Goal: Transaction & Acquisition: Download file/media

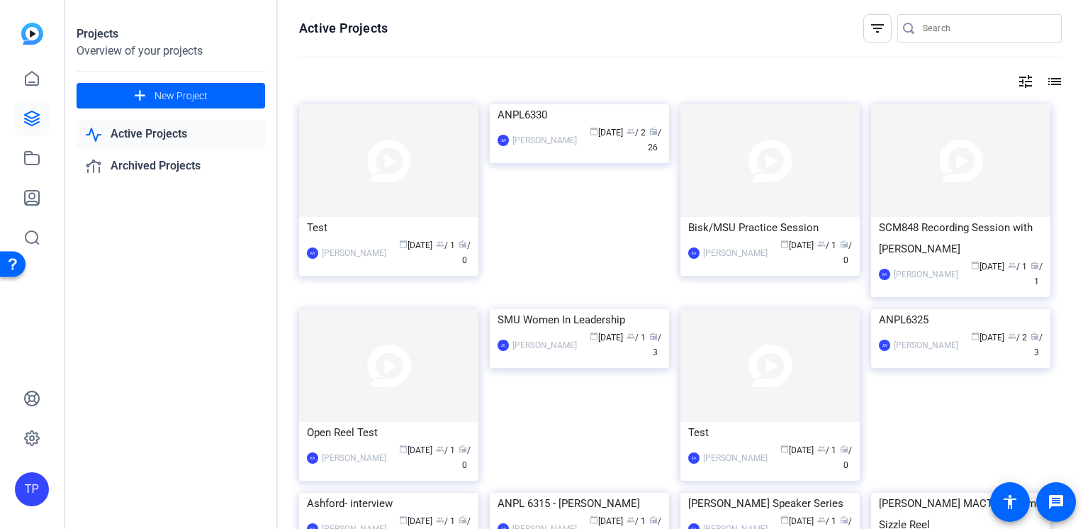
click at [954, 18] on div at bounding box center [987, 28] width 128 height 28
click at [949, 23] on input "Search" at bounding box center [987, 28] width 128 height 17
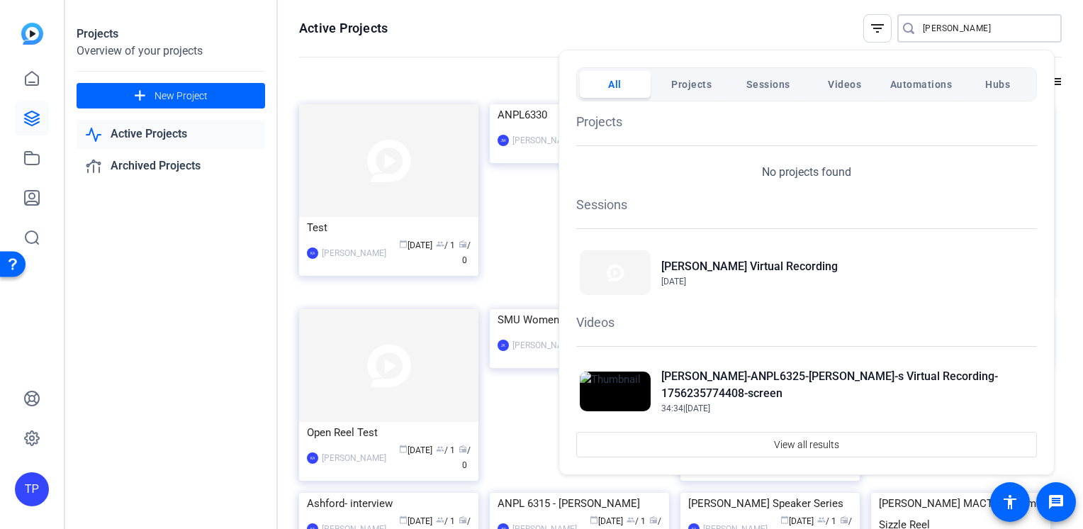
type input "[PERSON_NAME]"
click at [899, 33] on div at bounding box center [541, 264] width 1083 height 529
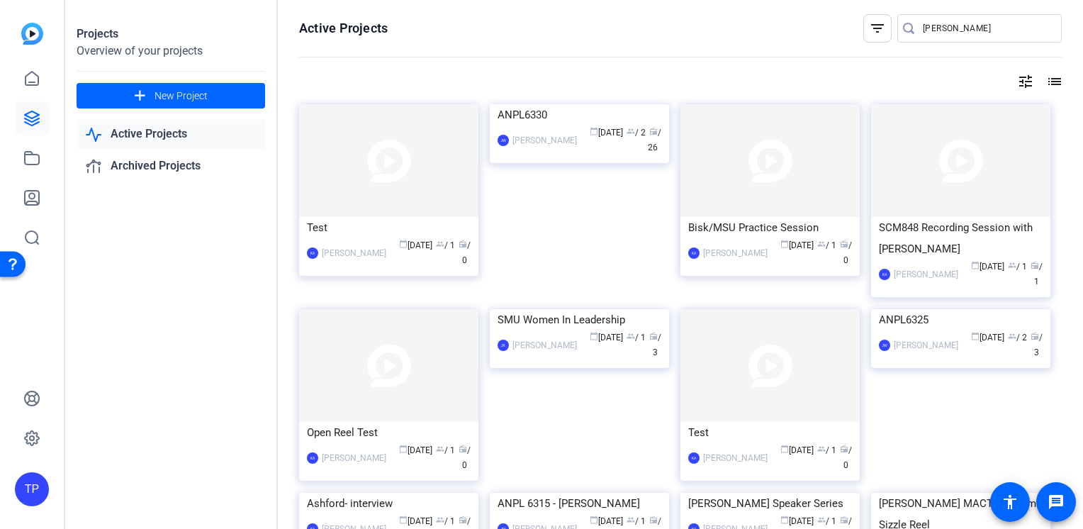
click at [903, 30] on icon at bounding box center [908, 28] width 11 height 11
click at [923, 309] on img at bounding box center [960, 309] width 179 height 0
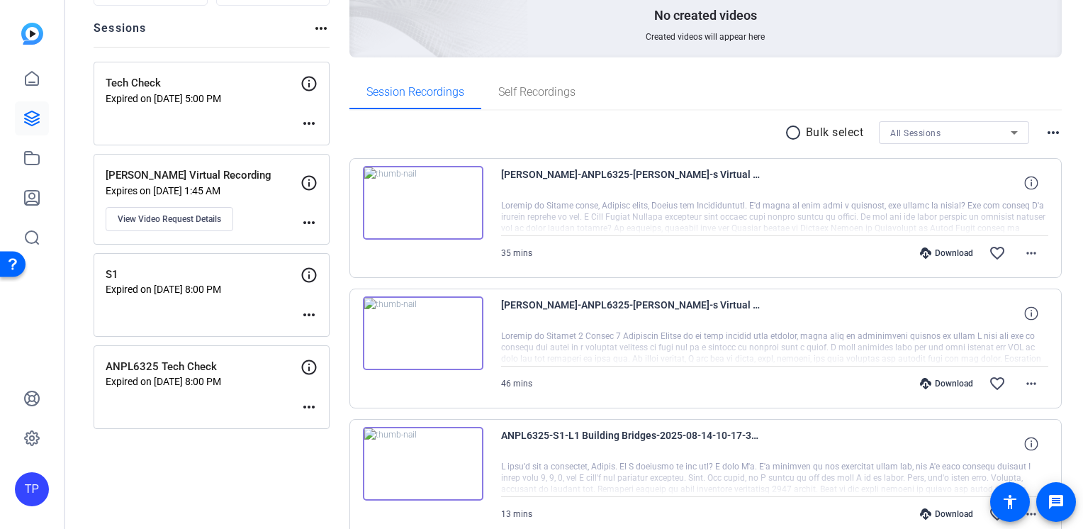
scroll to position [83, 0]
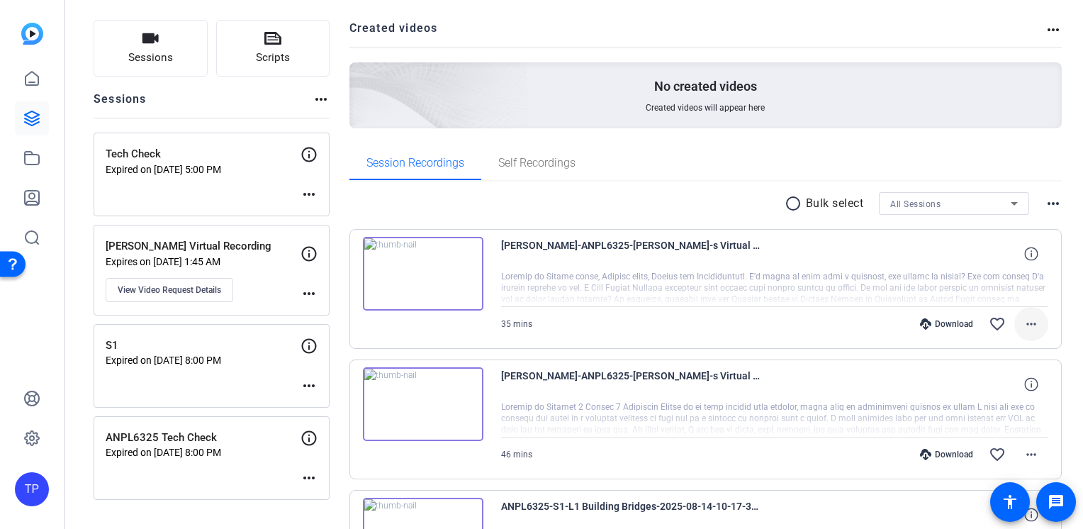
click at [1023, 323] on mat-icon "more_horiz" at bounding box center [1031, 324] width 17 height 17
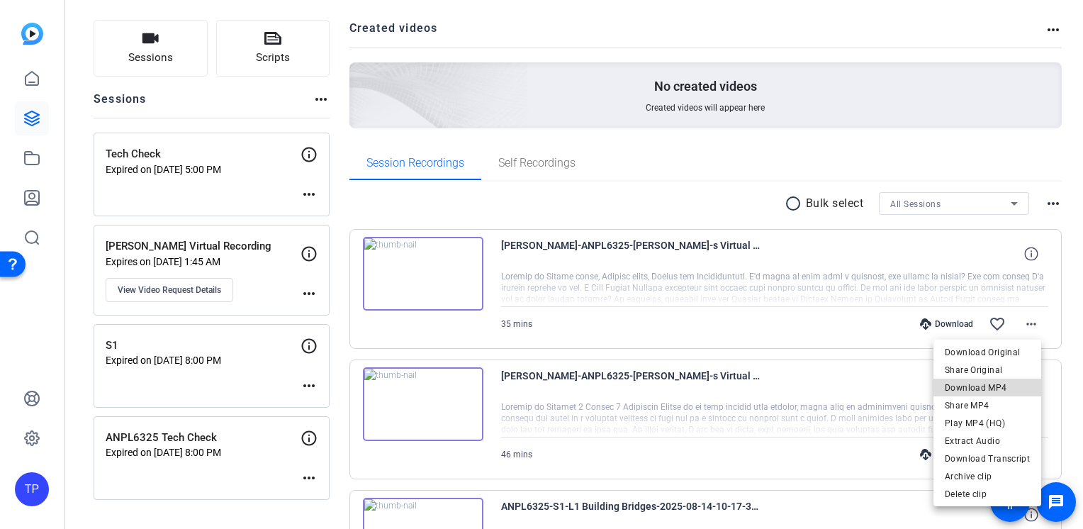
click at [995, 384] on span "Download MP4" at bounding box center [987, 387] width 85 height 17
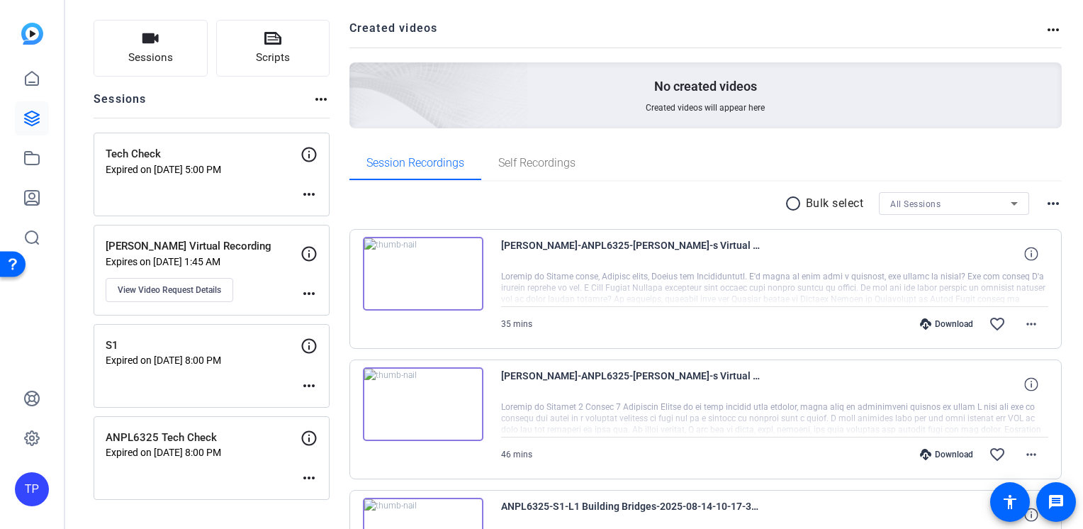
click at [780, 16] on div "Sessions Scripts Sessions more_horiz Tech Check Expired on [DATE] 5:00 PM more_…" at bounding box center [574, 337] width 1018 height 671
click at [839, 38] on h2 "Created videos" at bounding box center [698, 34] width 696 height 28
